Goal: Task Accomplishment & Management: Use online tool/utility

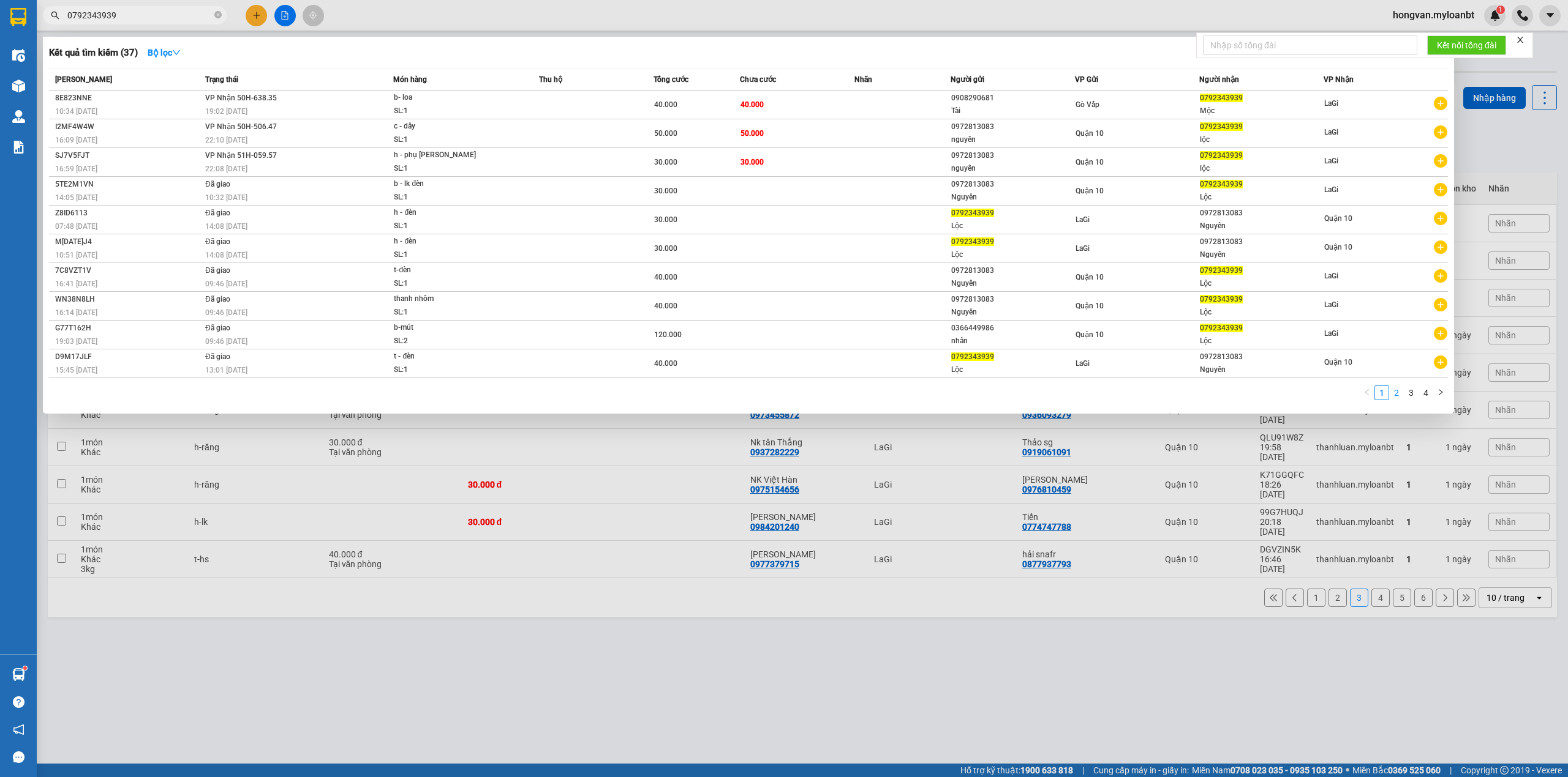
click at [1397, 390] on link "2" at bounding box center [1396, 393] width 13 height 13
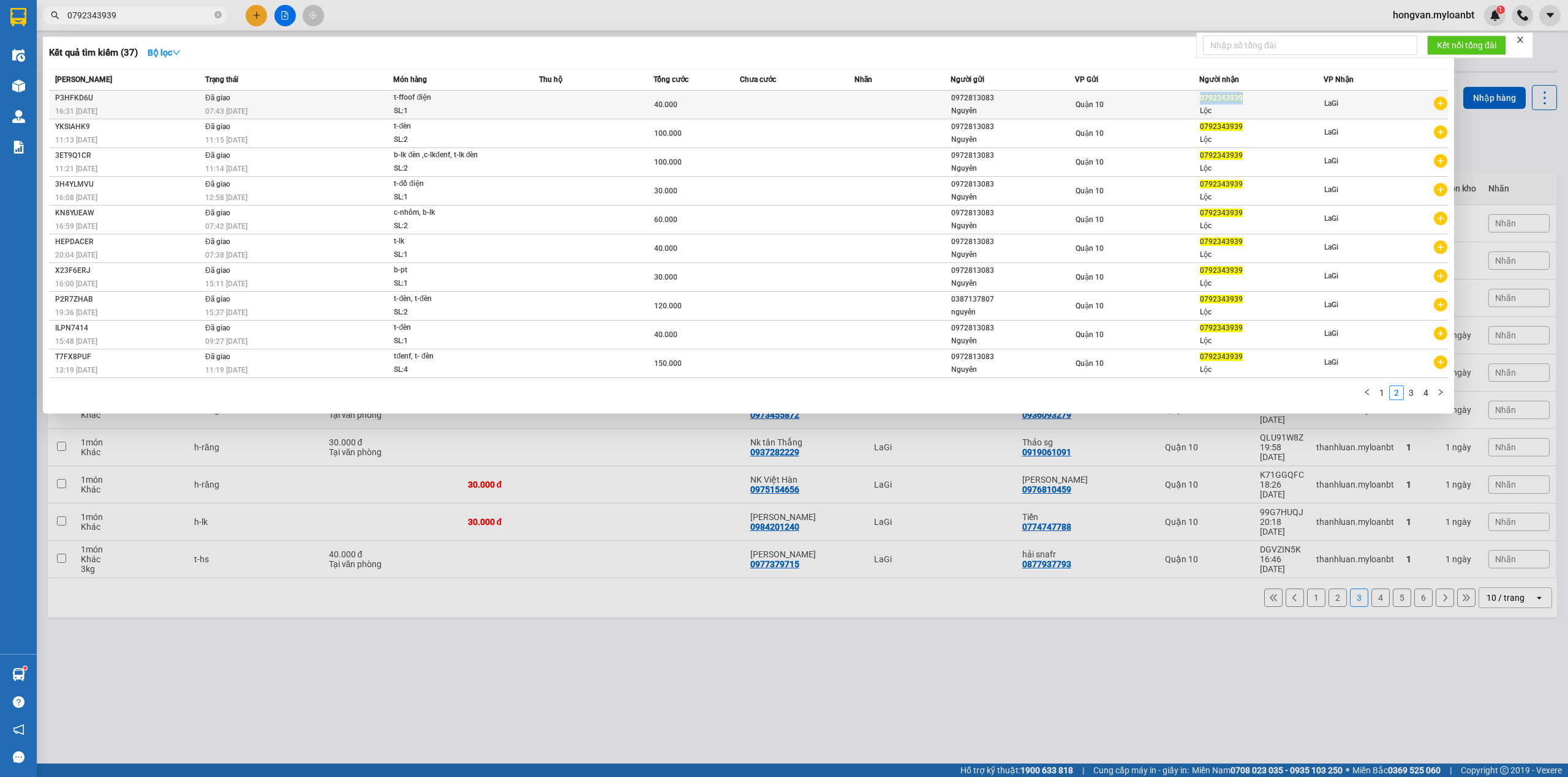
drag, startPoint x: 1253, startPoint y: 96, endPoint x: 1199, endPoint y: 103, distance: 54.5
click at [1200, 103] on div "0792343939" at bounding box center [1262, 98] width 123 height 12
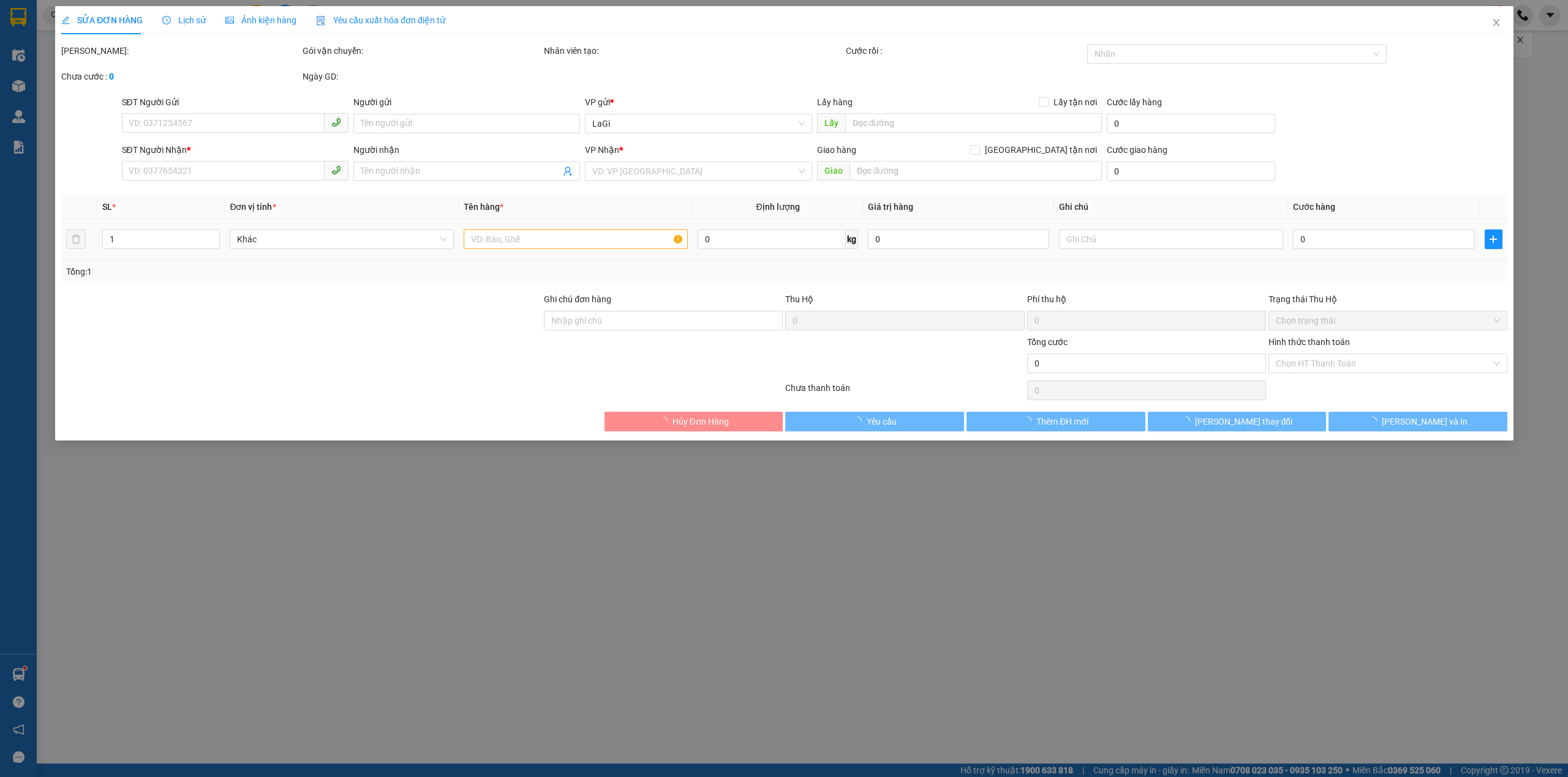
type input "0972813083"
type input "Nguyên"
type input "0792343939"
type input "Lộc"
type input "40.000"
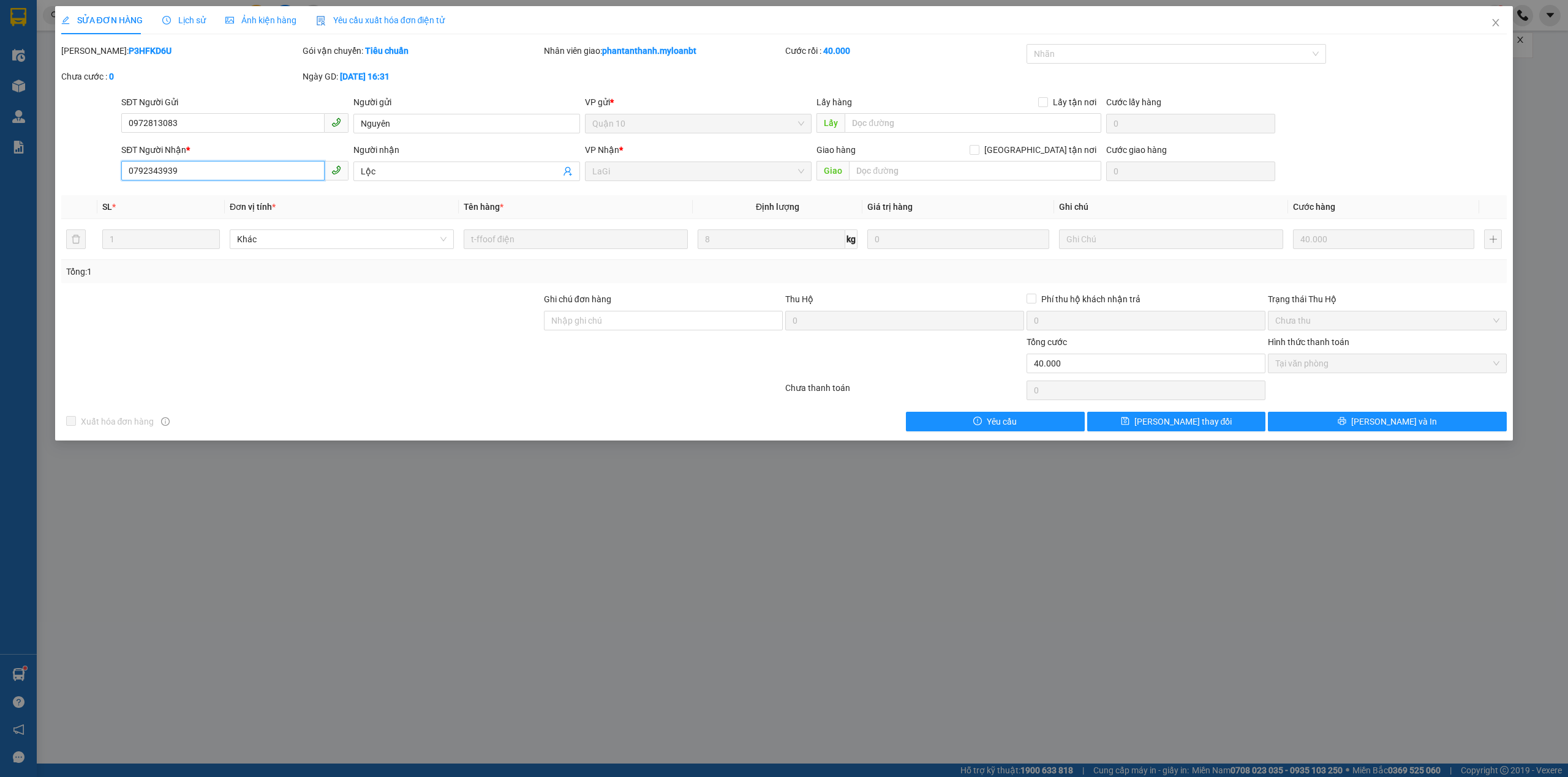
drag, startPoint x: 190, startPoint y: 169, endPoint x: 120, endPoint y: 183, distance: 71.4
click at [121, 183] on div "SĐT Người Nhận * 0792343939 0792343939" at bounding box center [234, 165] width 227 height 43
click at [1500, 20] on icon "close" at bounding box center [1496, 22] width 10 height 10
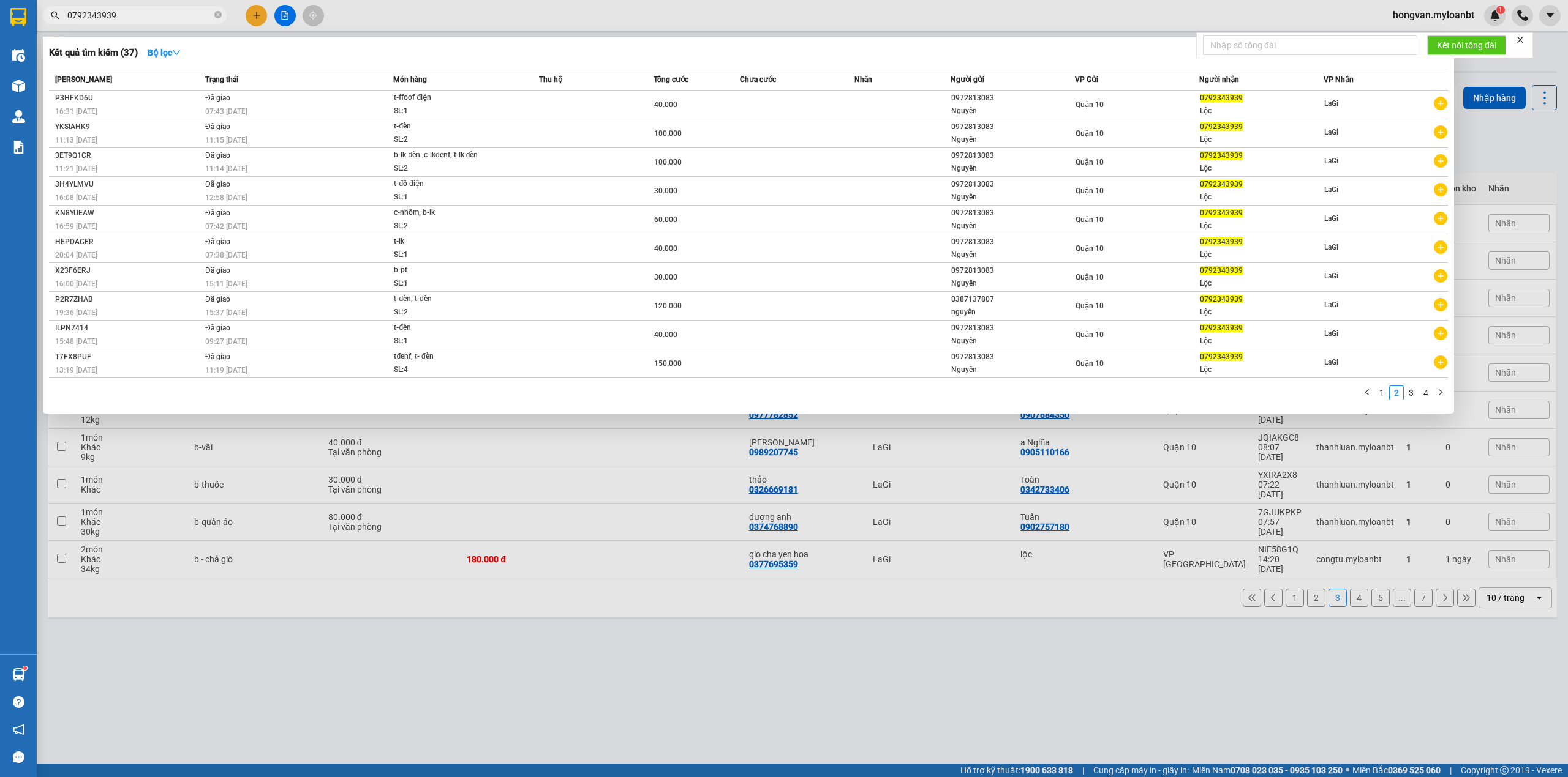
click at [147, 12] on input "0792343939" at bounding box center [140, 15] width 145 height 13
click at [515, 693] on div at bounding box center [784, 388] width 1568 height 777
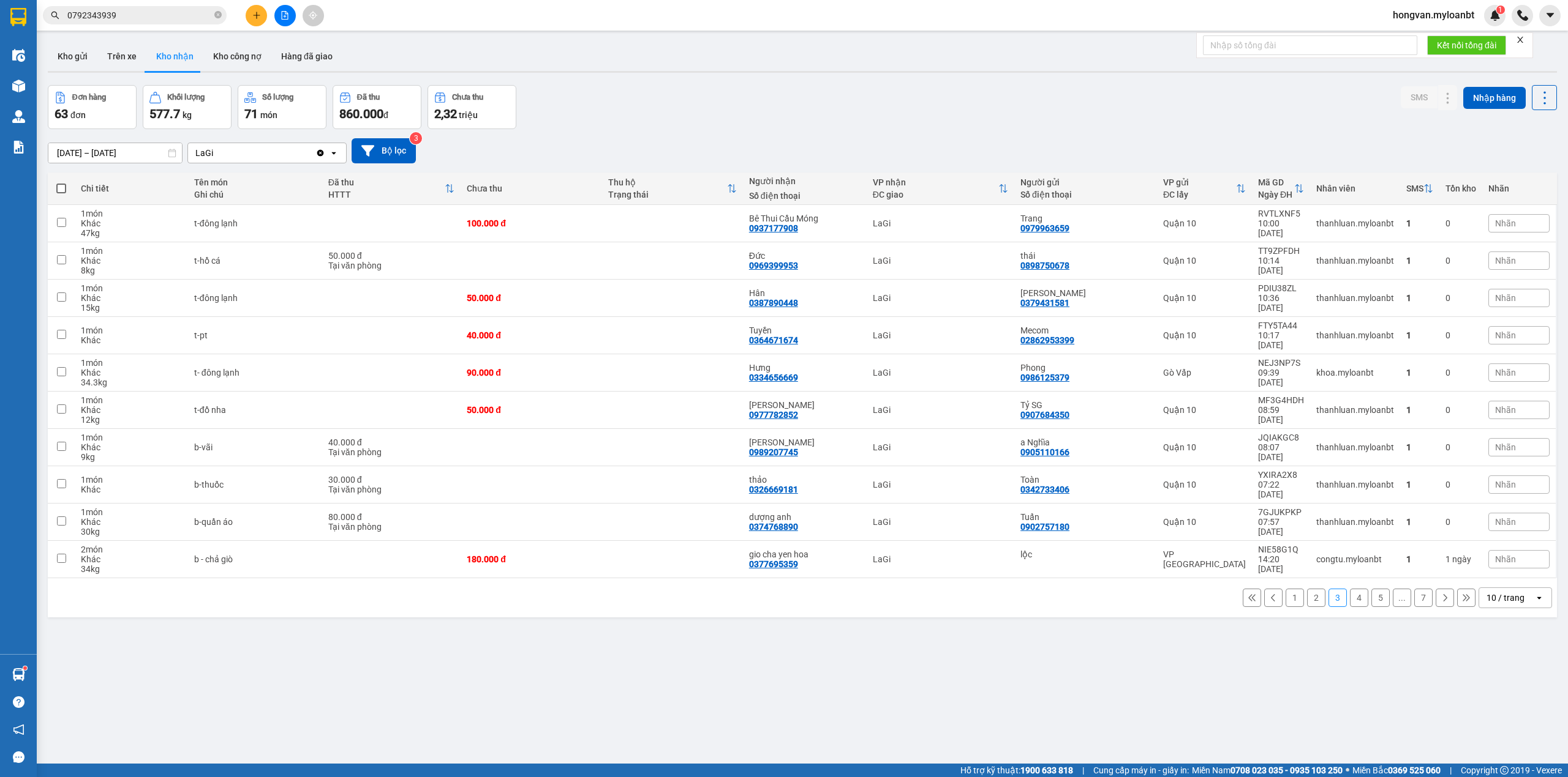
click at [155, 22] on span "0792343939" at bounding box center [135, 15] width 184 height 18
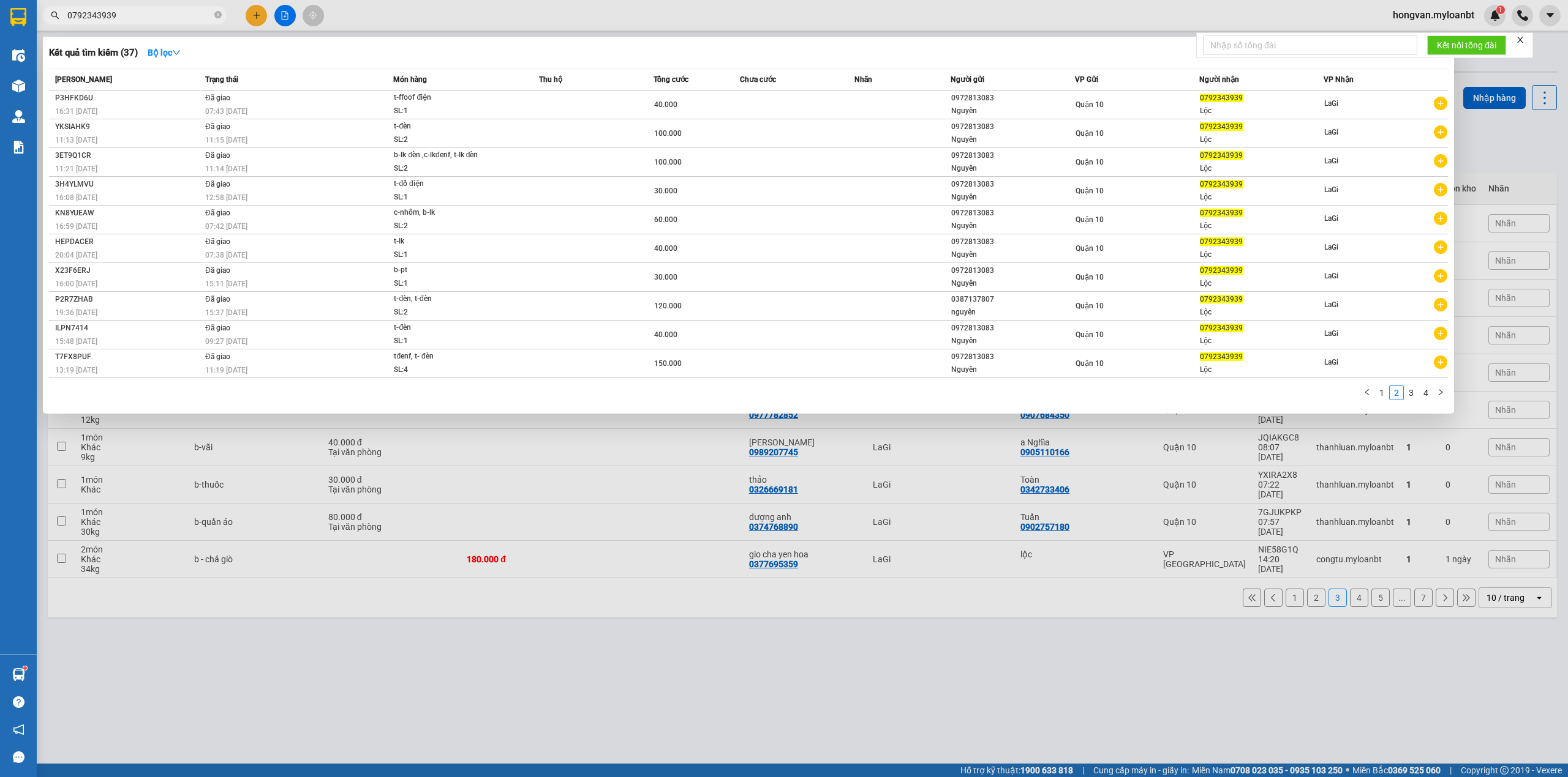
click at [146, 12] on input "0792343939" at bounding box center [140, 15] width 145 height 13
paste input "938400200"
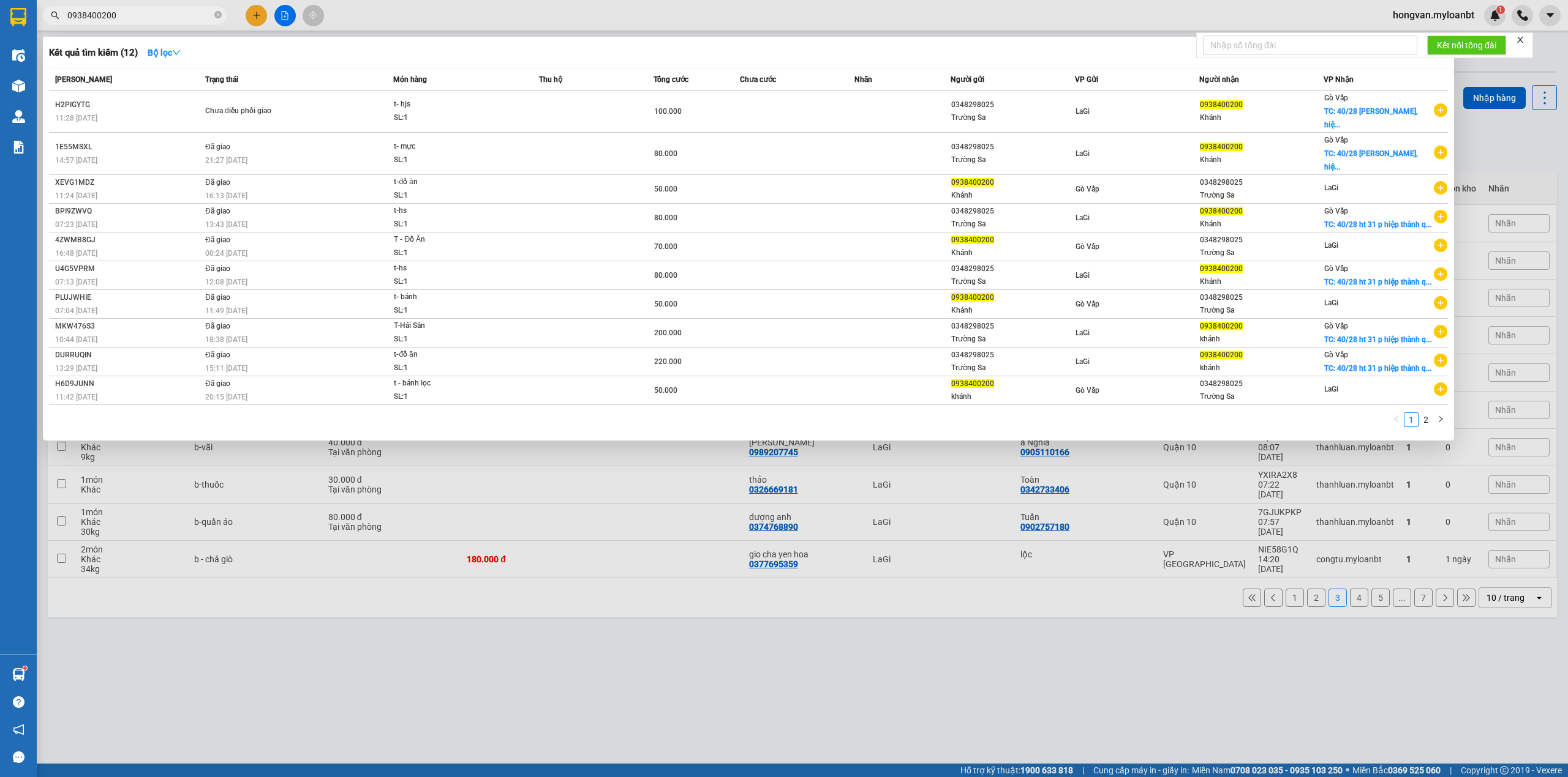
type input "0938400200"
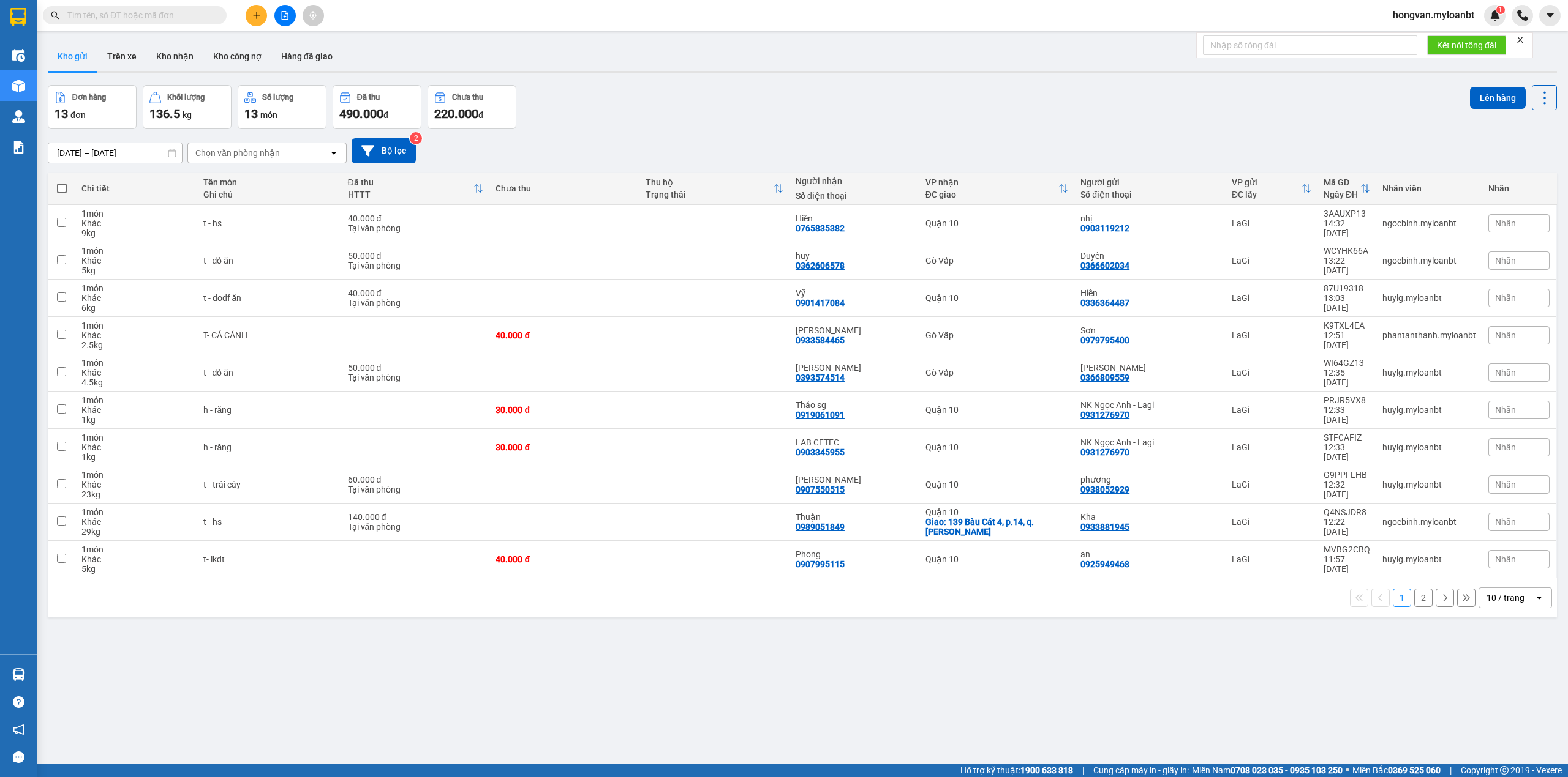
click at [135, 20] on input "text" at bounding box center [140, 15] width 145 height 13
paste input "383711695"
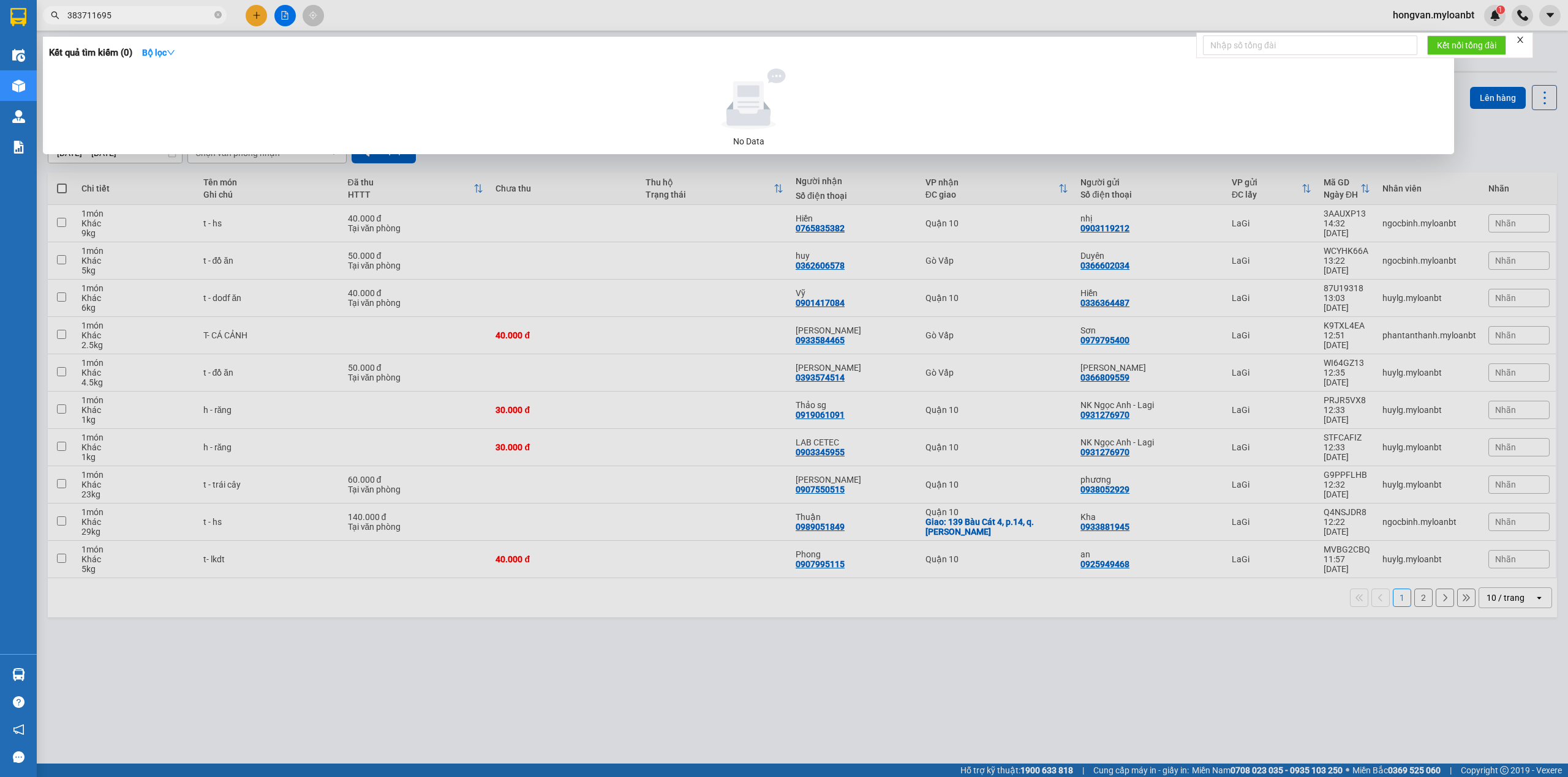
click at [70, 15] on input "383711695" at bounding box center [140, 15] width 145 height 13
click at [67, 12] on input "383711695" at bounding box center [140, 15] width 145 height 13
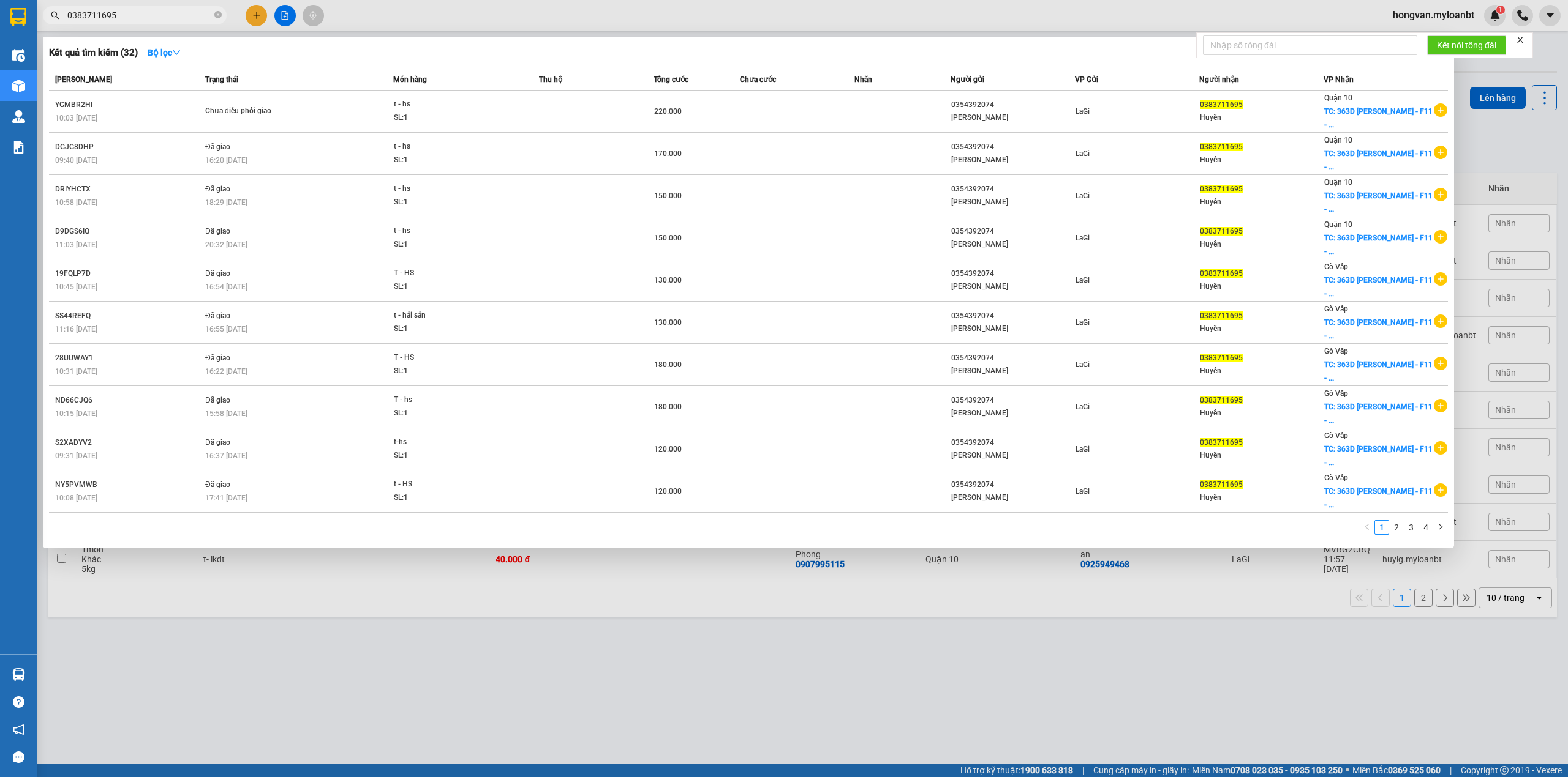
click at [141, 15] on input "0383711695" at bounding box center [140, 15] width 145 height 13
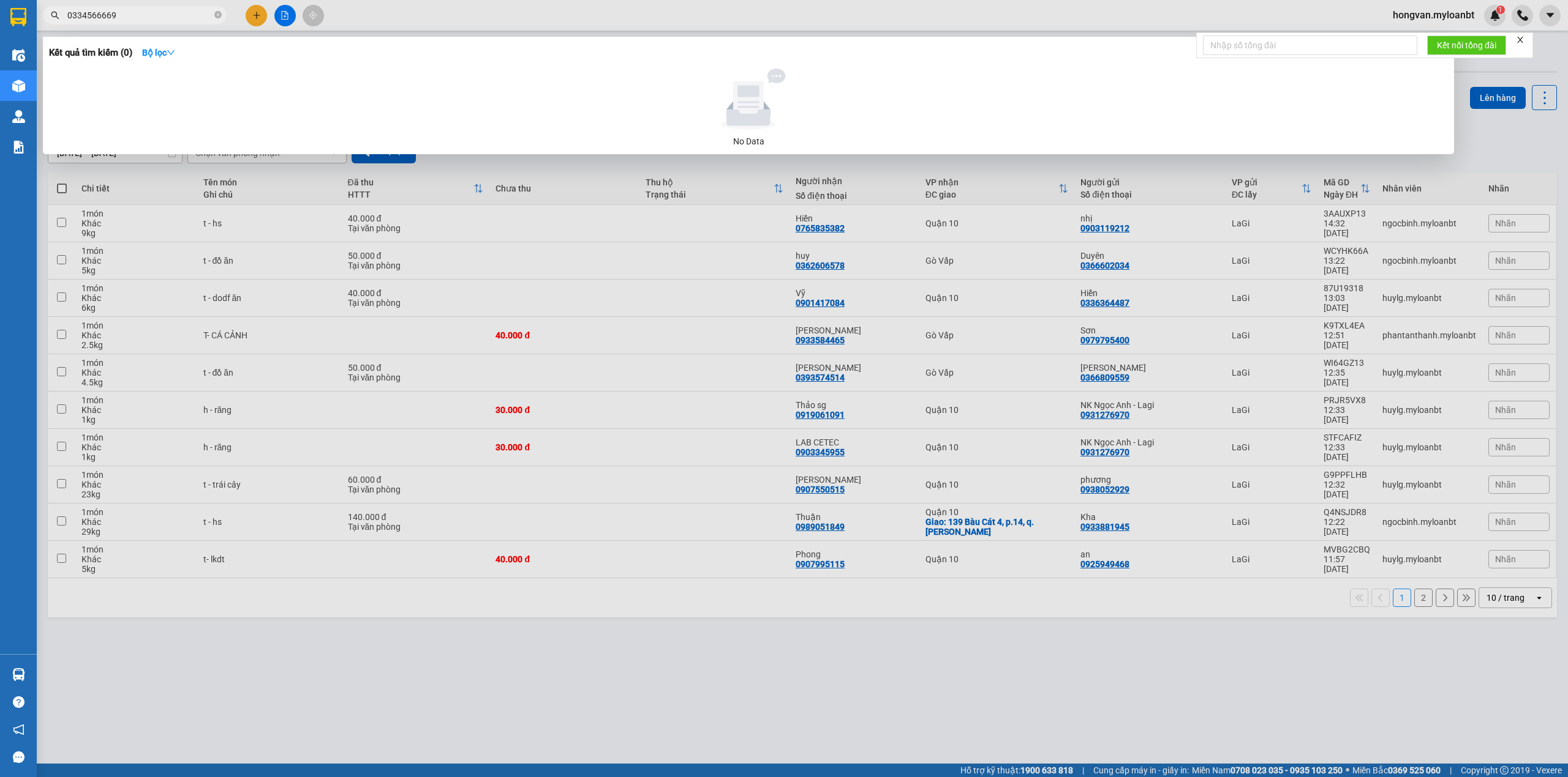
click at [96, 11] on input "0334566669" at bounding box center [140, 15] width 145 height 13
click at [95, 16] on input "0334566669" at bounding box center [140, 15] width 145 height 13
click at [97, 15] on input "0334566669" at bounding box center [140, 15] width 145 height 13
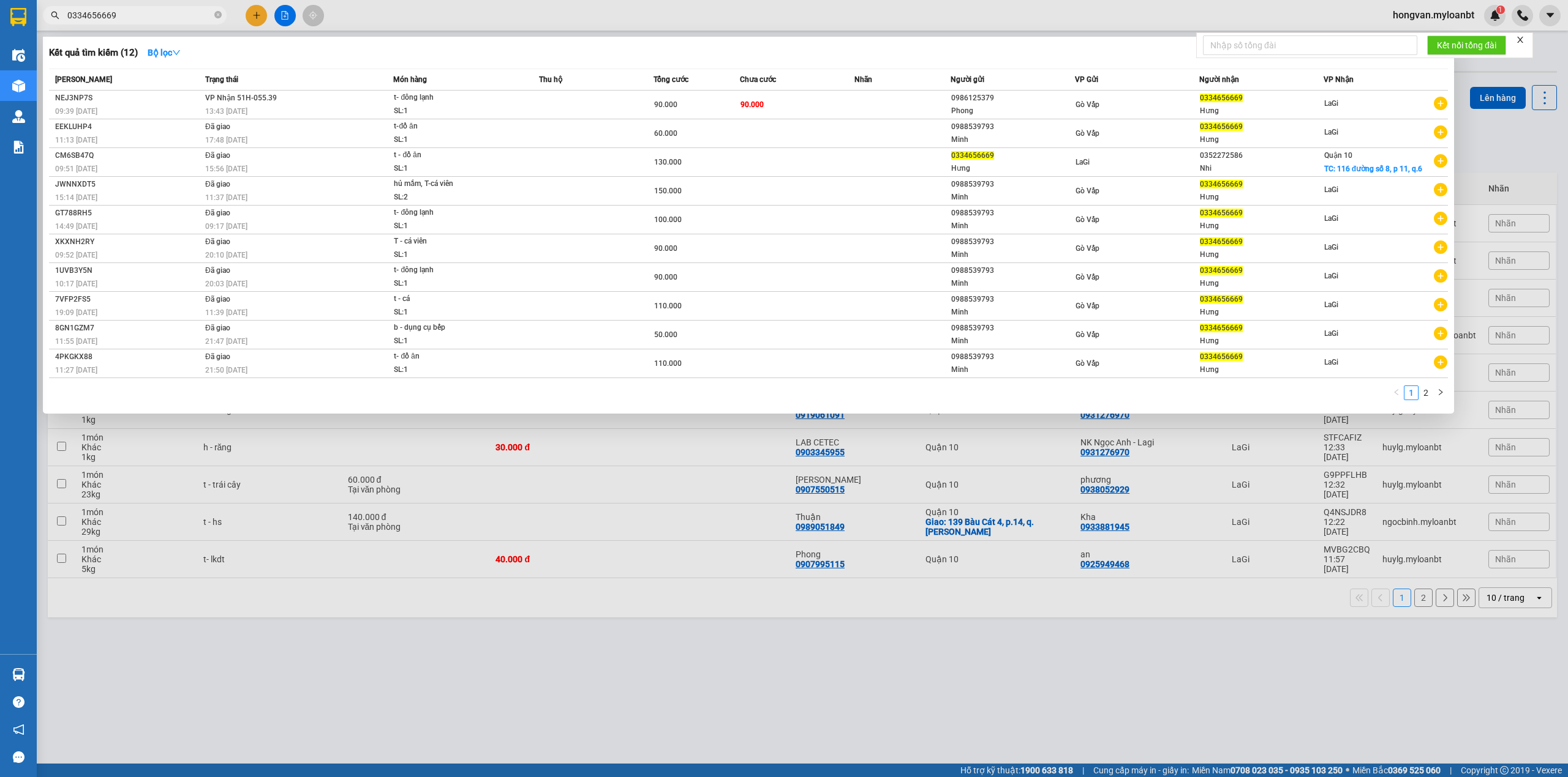
type input "0334656669"
